Goal: Task Accomplishment & Management: Complete application form

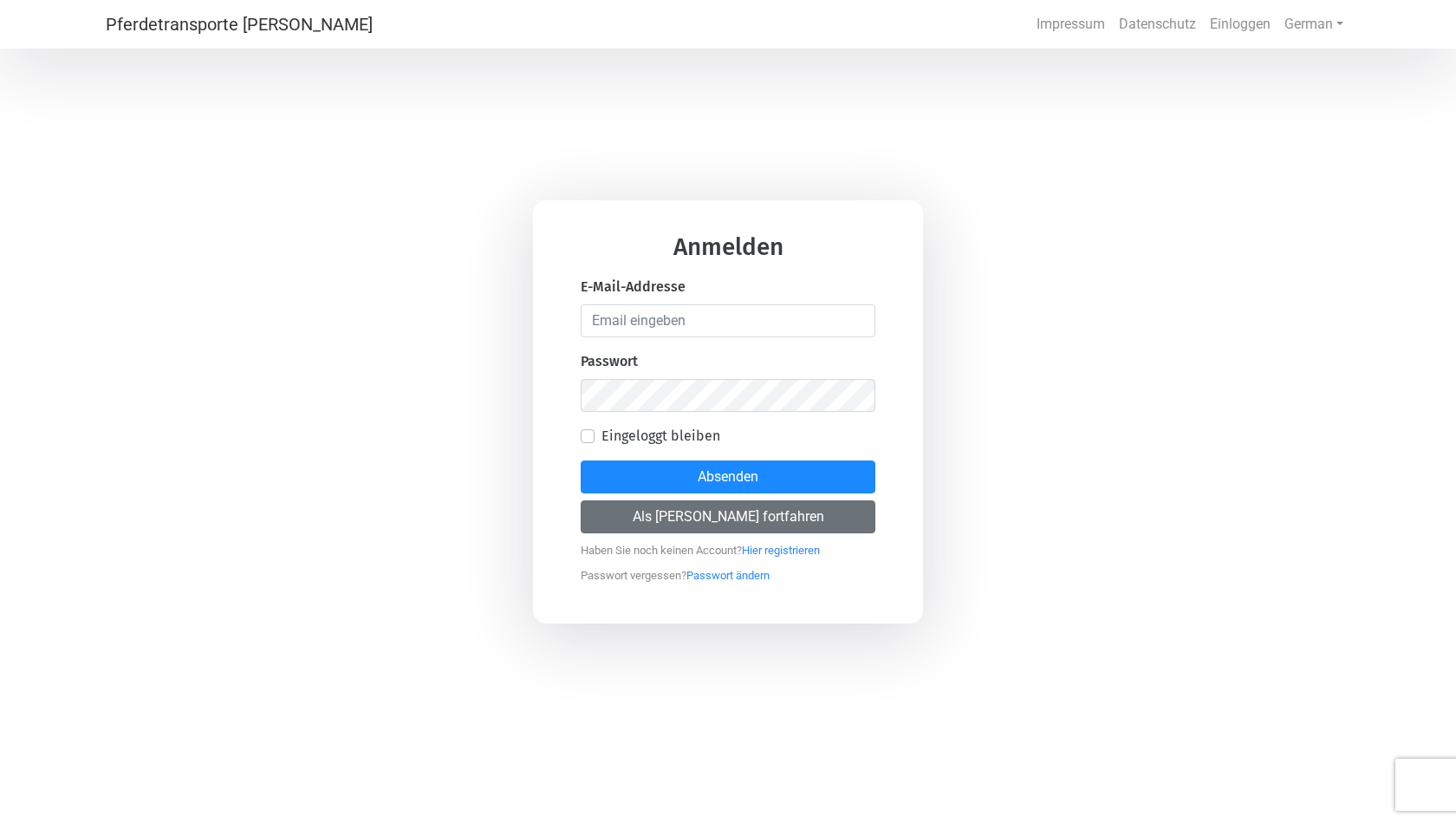
click at [739, 516] on button "Als [PERSON_NAME] fortfahren" at bounding box center [728, 516] width 294 height 32
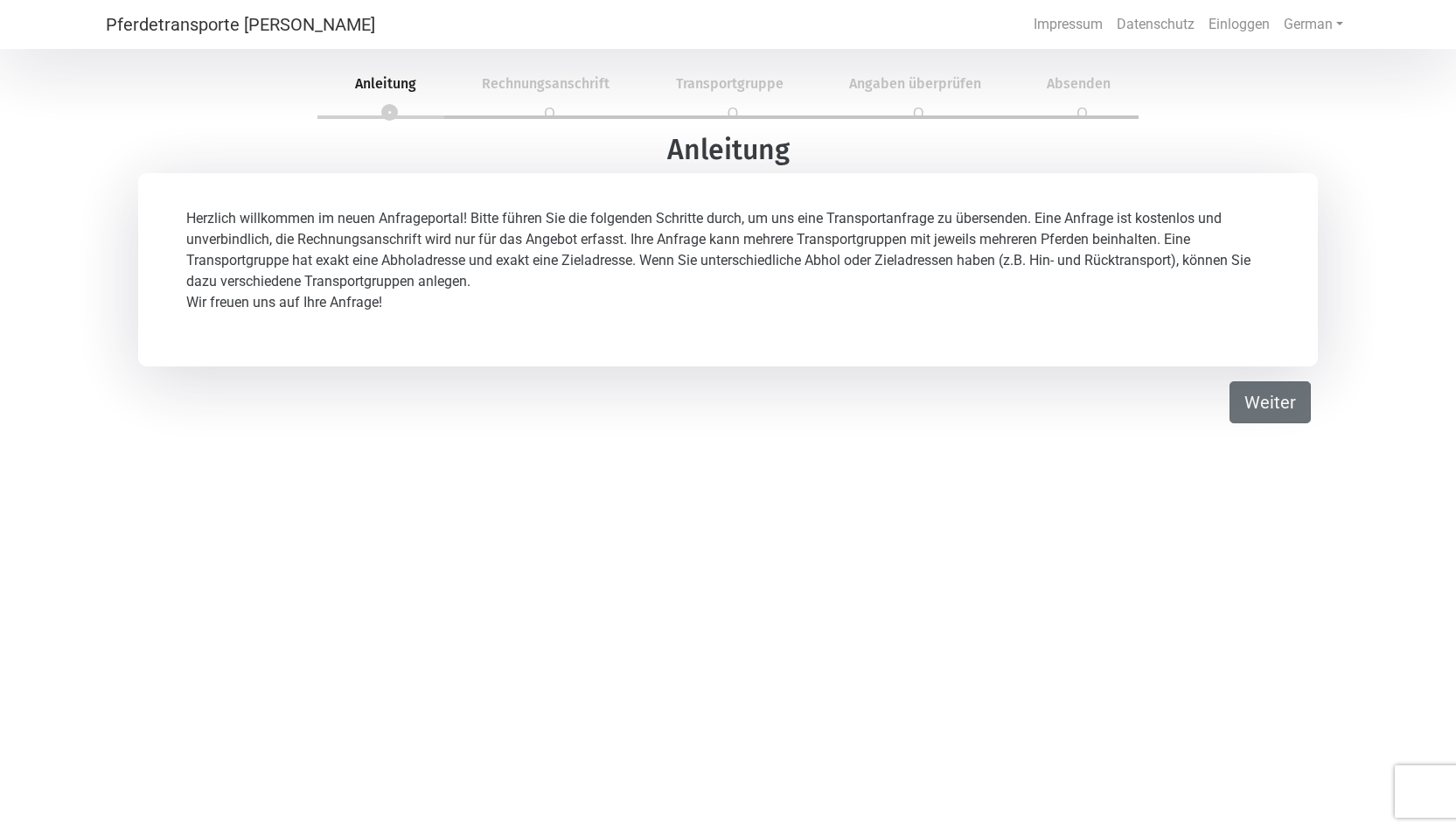
click at [1283, 394] on button "Weiter" at bounding box center [1270, 402] width 81 height 42
select select "DE"
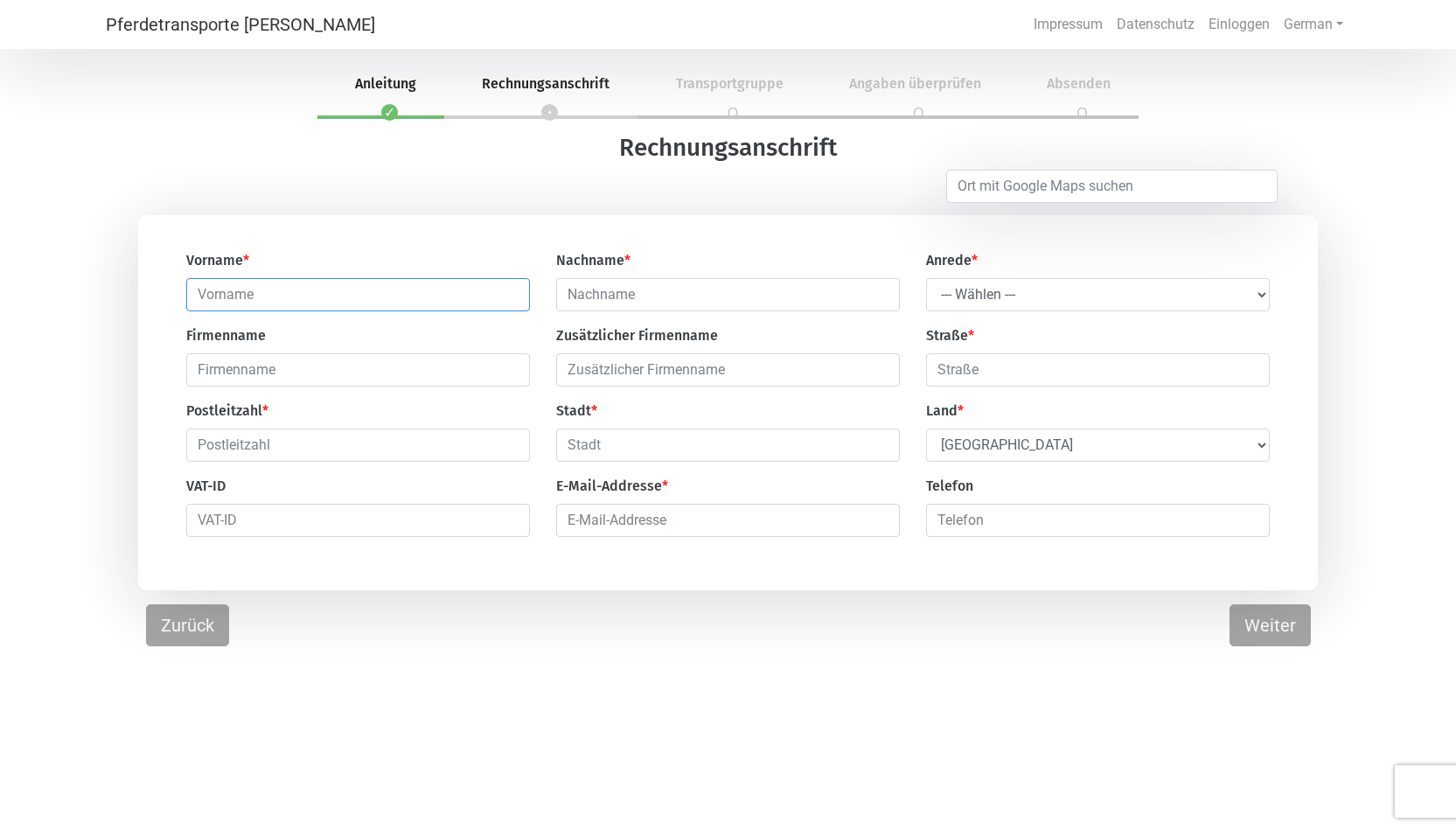
click at [436, 308] on input "text" at bounding box center [359, 294] width 344 height 33
type input "[PERSON_NAME]"
select select "Ms."
click at [0, 0] on option "Frau" at bounding box center [0, 0] width 0 height 0
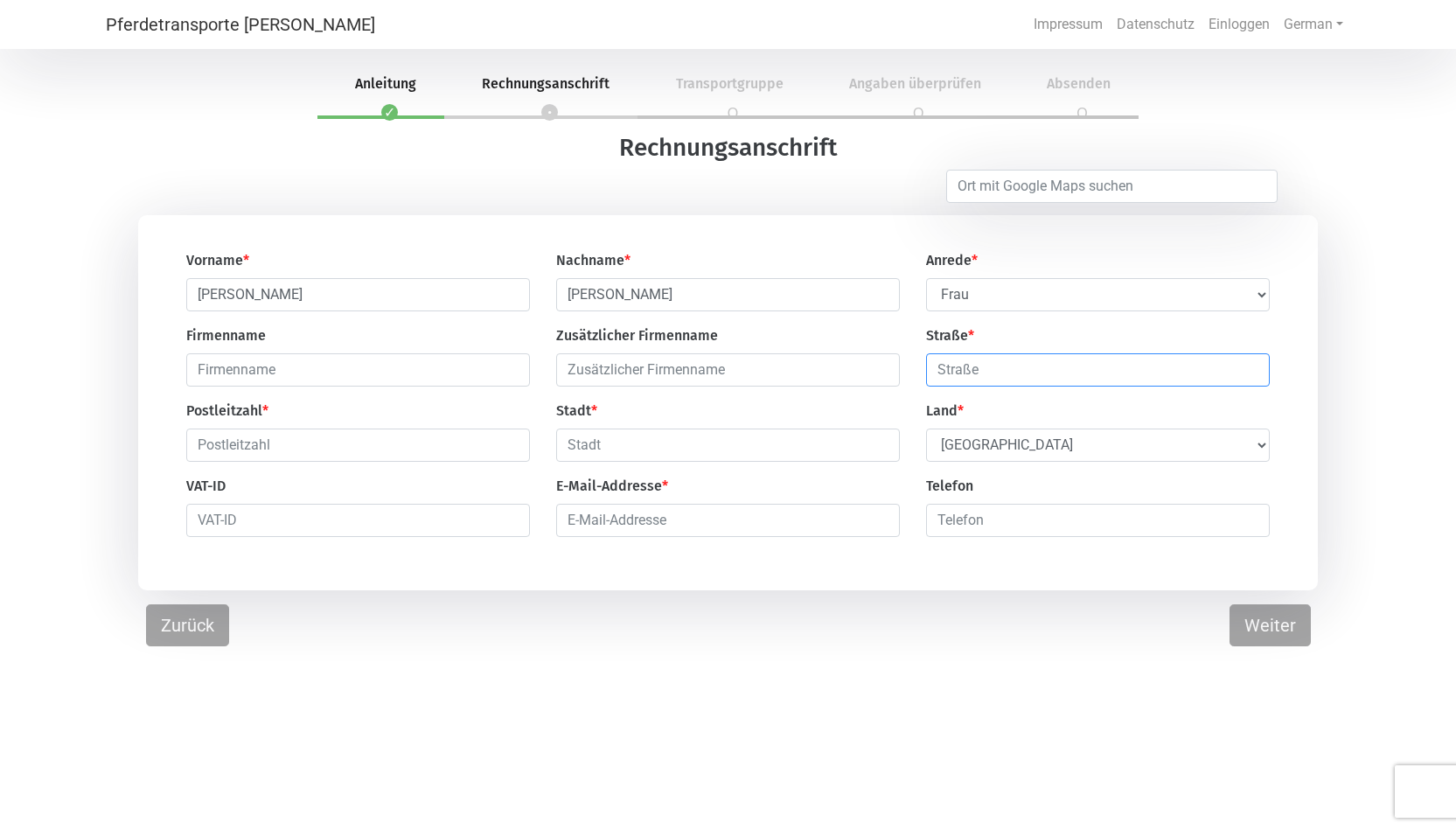
click at [1161, 369] on input "text" at bounding box center [1098, 369] width 344 height 33
type input "[STREET_ADDRESS]"
click at [489, 443] on input "text" at bounding box center [359, 444] width 344 height 33
type input "1100"
click at [725, 451] on input "text" at bounding box center [728, 444] width 344 height 33
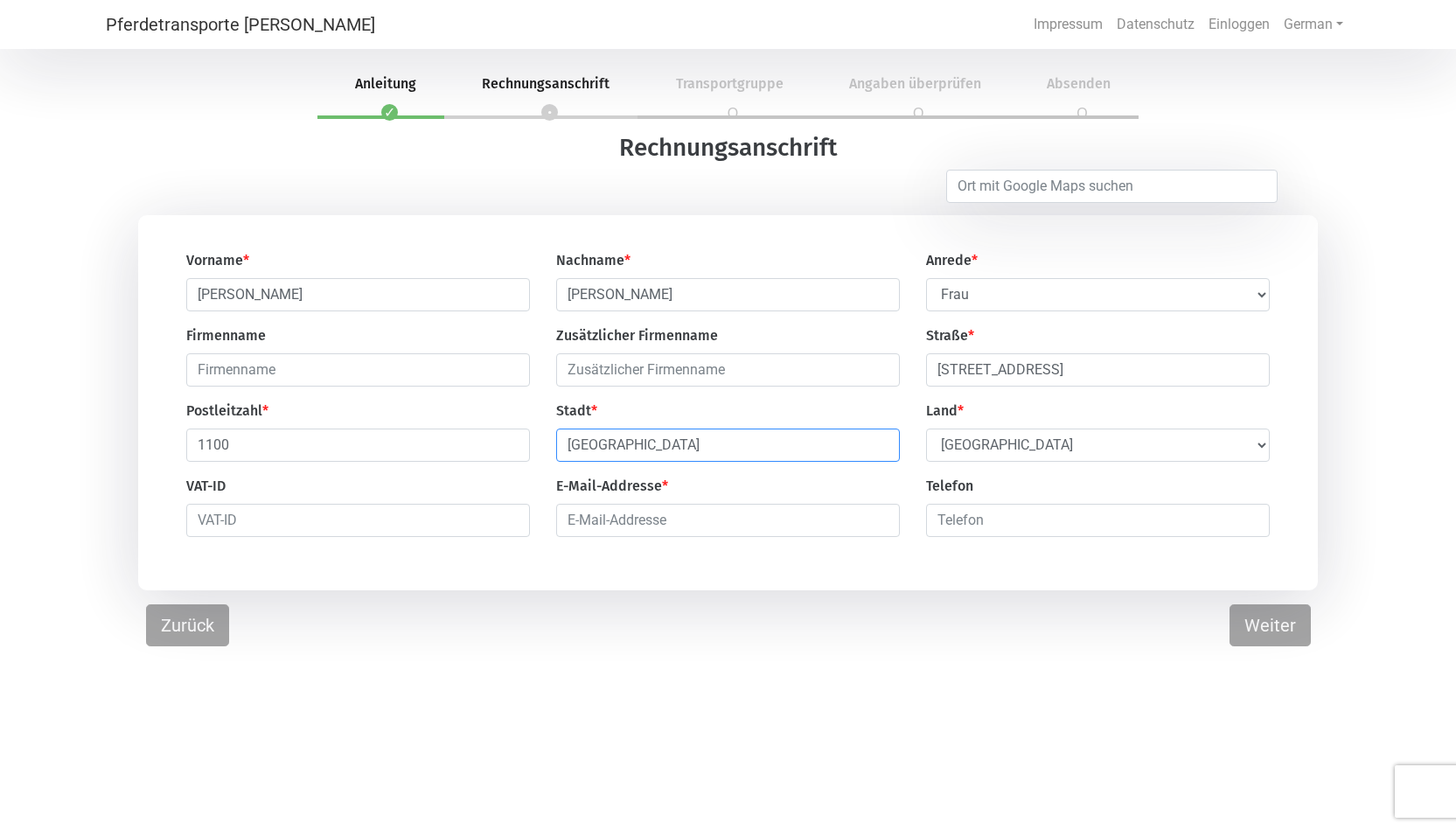
type input "[GEOGRAPHIC_DATA]"
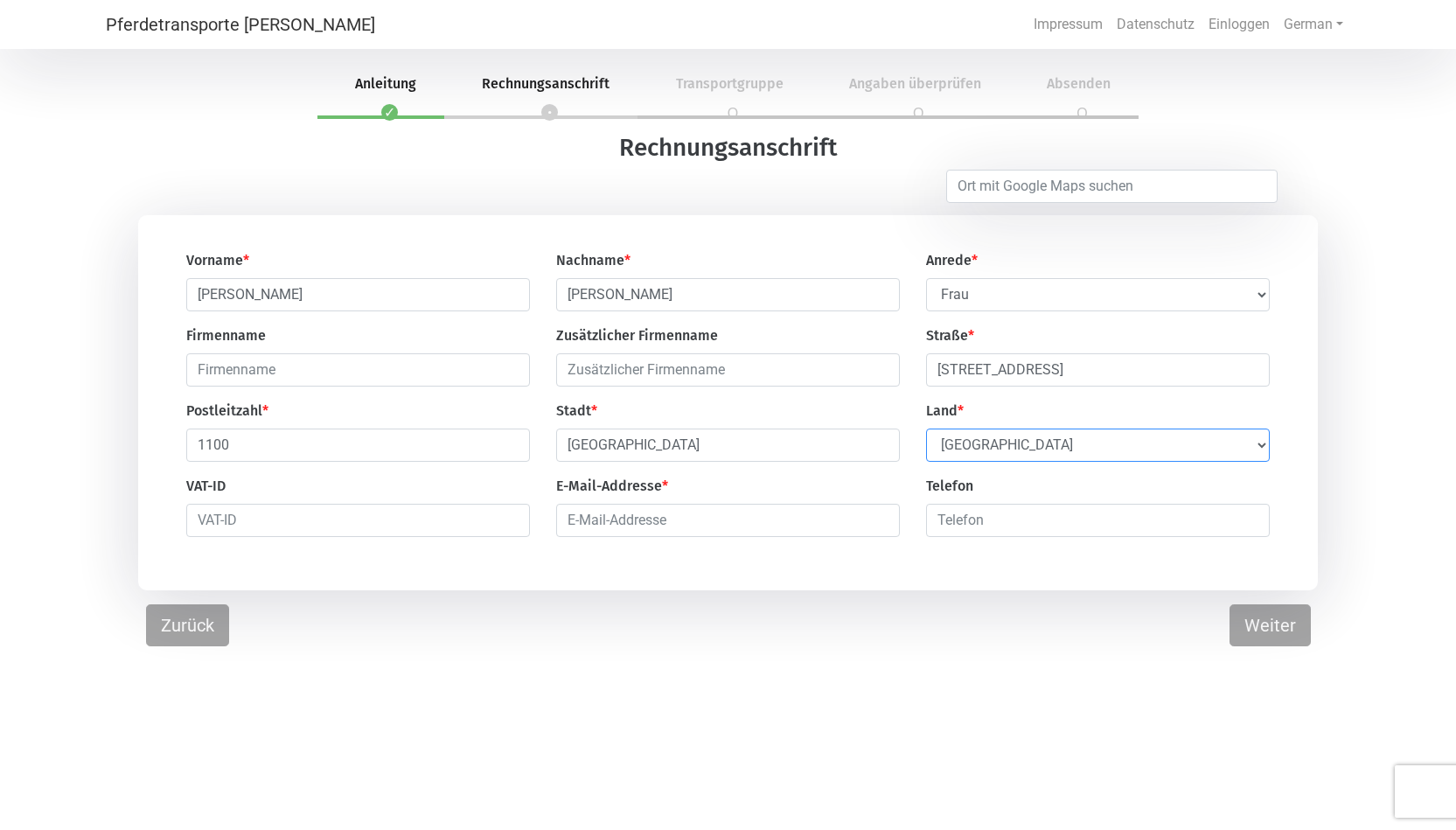
select select "AT"
click at [0, 0] on option "[GEOGRAPHIC_DATA]" at bounding box center [0, 0] width 0 height 0
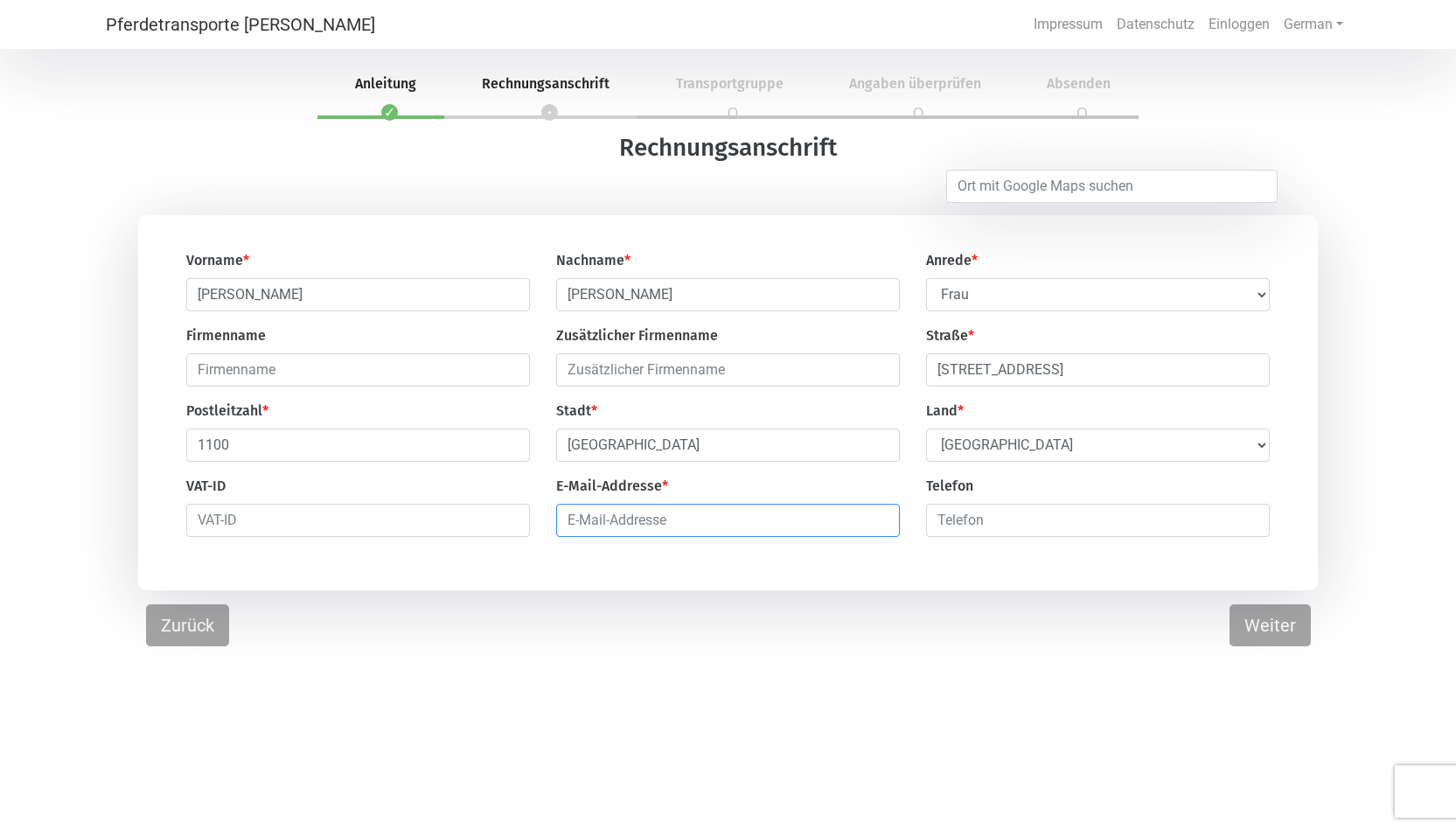
click at [691, 522] on input "email" at bounding box center [728, 519] width 344 height 33
type input "[EMAIL_ADDRESS][DOMAIN_NAME]"
click at [1079, 524] on input "number" at bounding box center [1098, 519] width 344 height 33
type input "0043"
click at [1286, 629] on button "Weiter" at bounding box center [1270, 624] width 81 height 42
